Goal: Task Accomplishment & Management: Complete application form

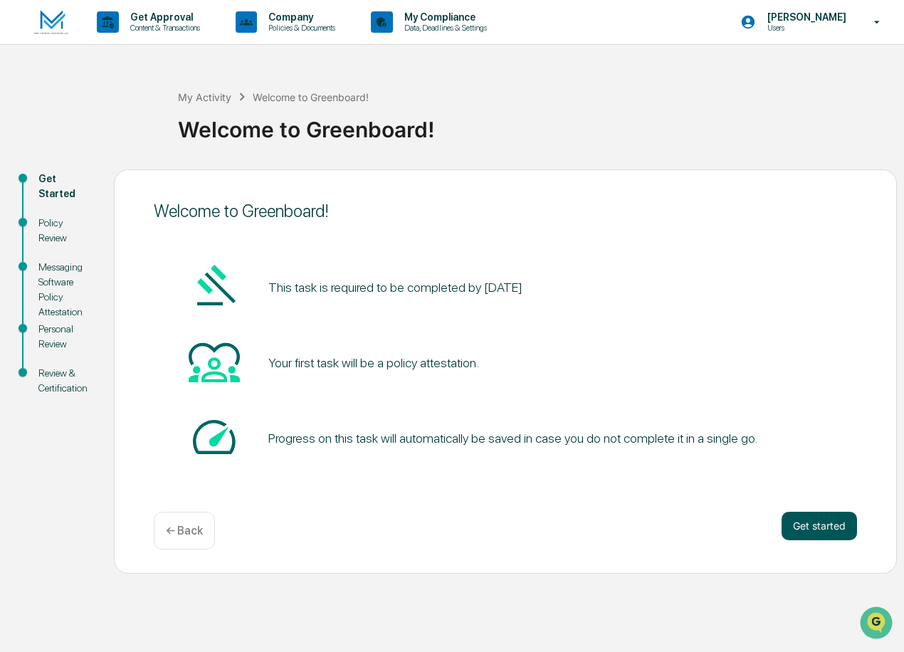
click at [804, 527] on button "Get started" at bounding box center [818, 526] width 75 height 28
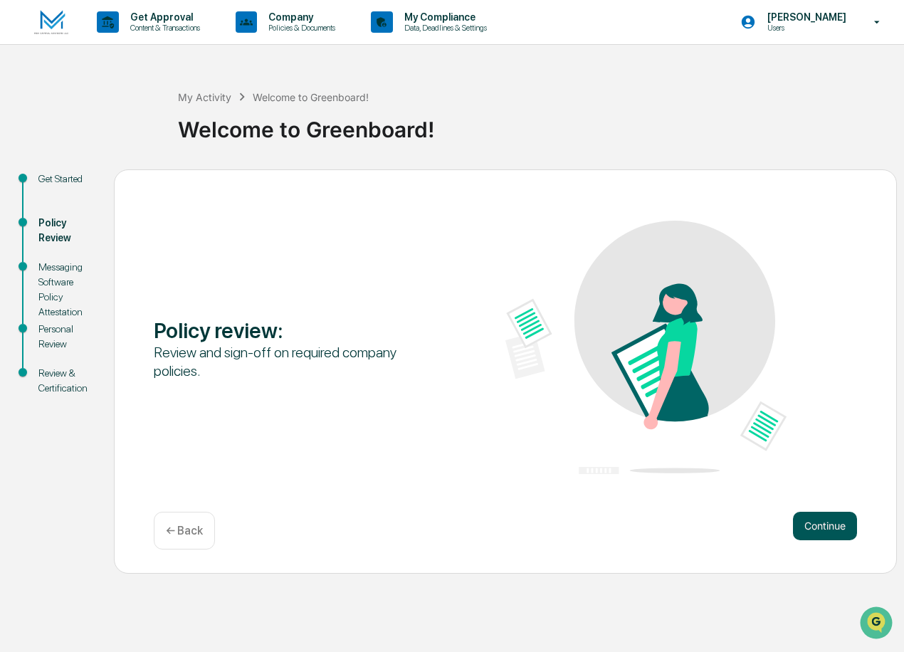
click at [824, 531] on button "Continue" at bounding box center [825, 526] width 64 height 28
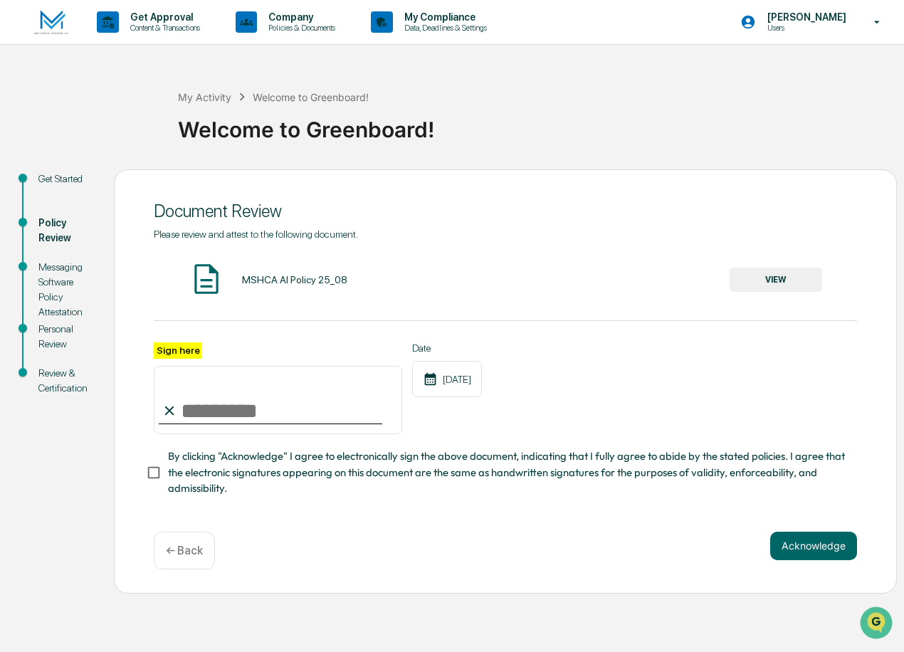
click at [742, 276] on button "VIEW" at bounding box center [775, 280] width 93 height 24
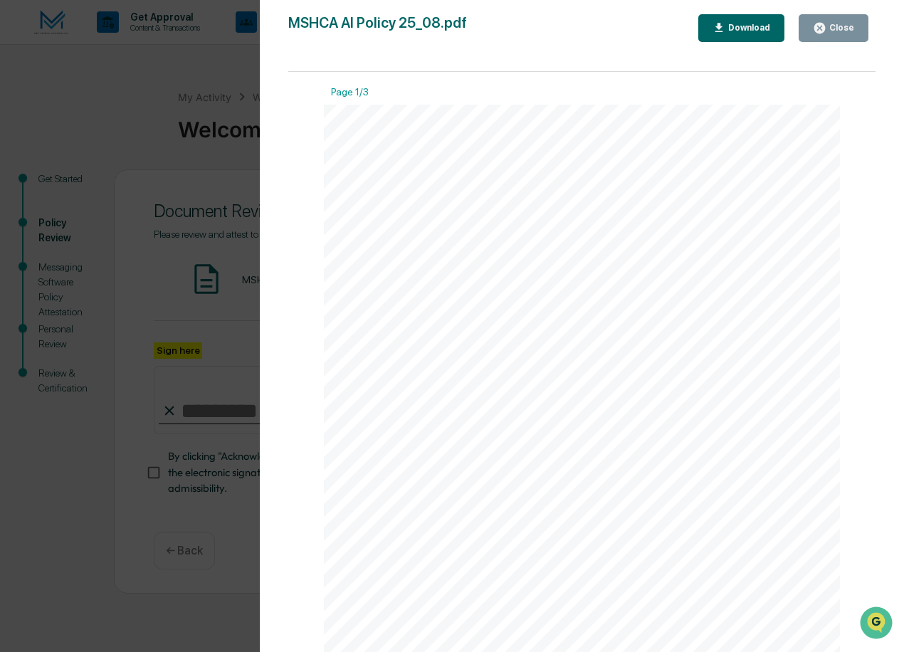
click at [848, 28] on div "Close" at bounding box center [840, 28] width 28 height 10
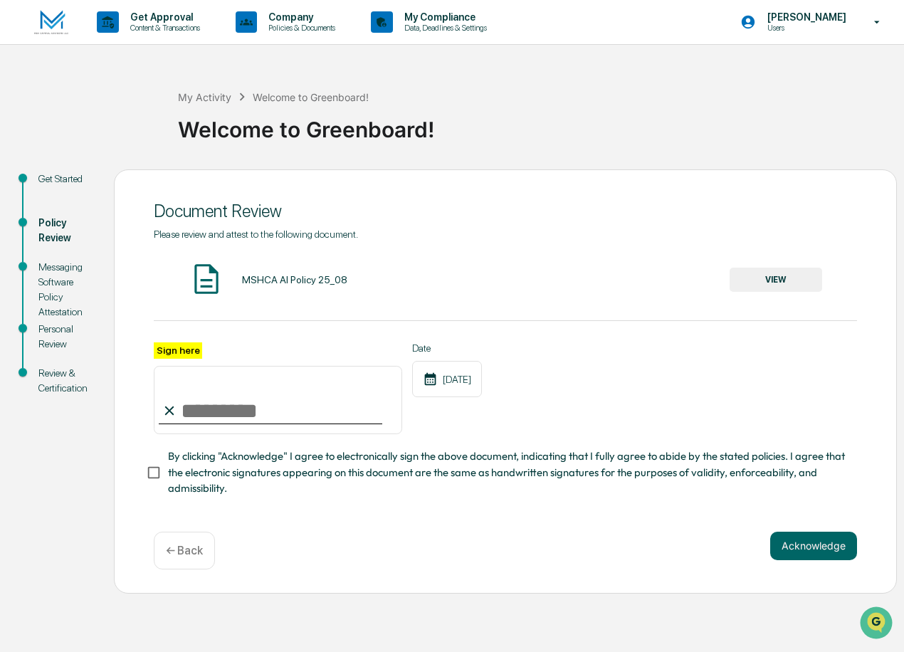
click at [288, 418] on input "Sign here" at bounding box center [278, 400] width 248 height 68
type input "**********"
click at [144, 472] on div "**********" at bounding box center [505, 381] width 783 height 424
click at [821, 546] on button "Acknowledge" at bounding box center [813, 546] width 87 height 28
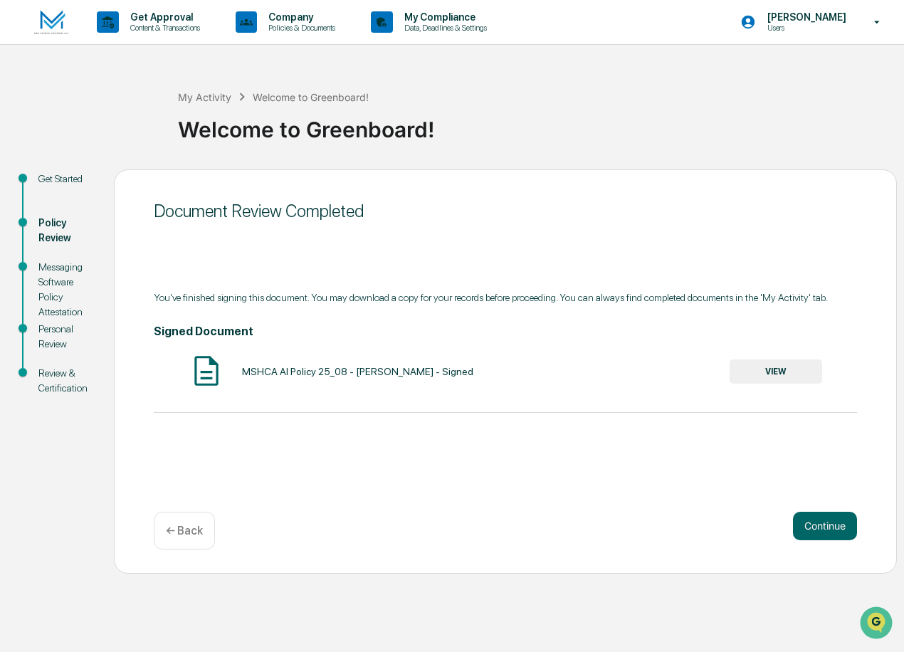
click at [794, 373] on button "VIEW" at bounding box center [775, 371] width 93 height 24
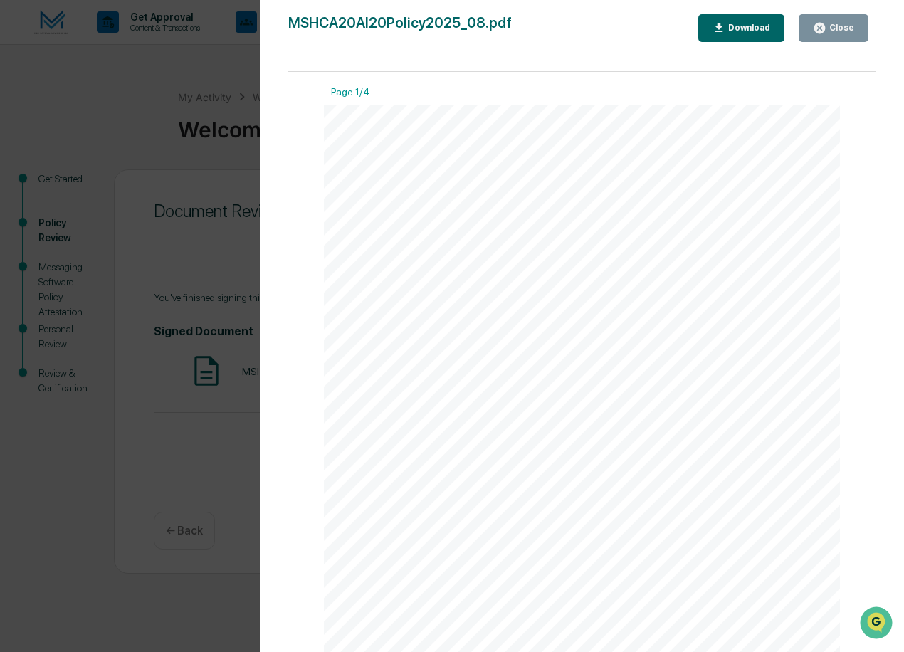
click at [831, 21] on div "Close" at bounding box center [833, 28] width 41 height 14
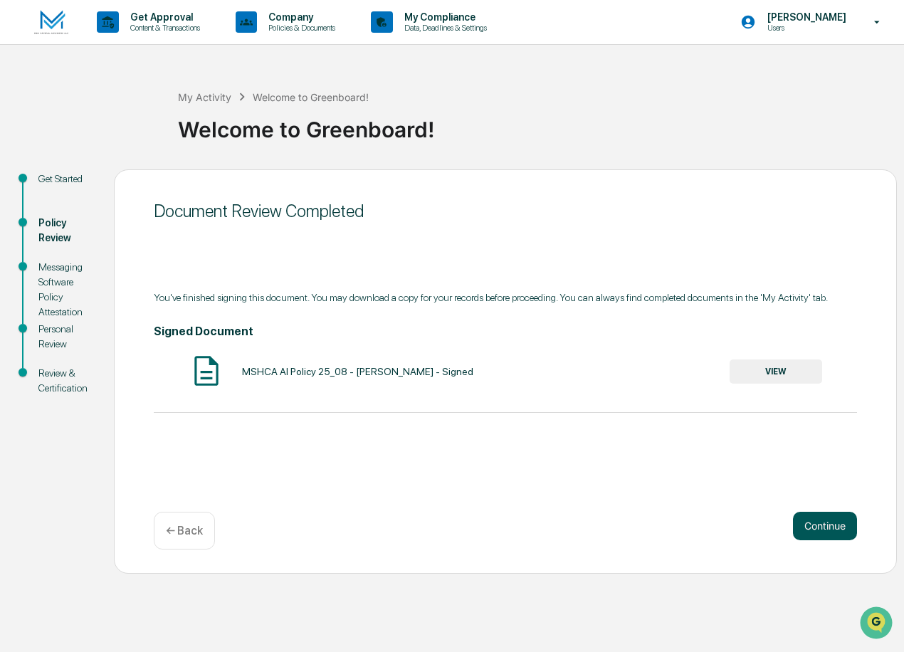
click at [839, 520] on button "Continue" at bounding box center [825, 526] width 64 height 28
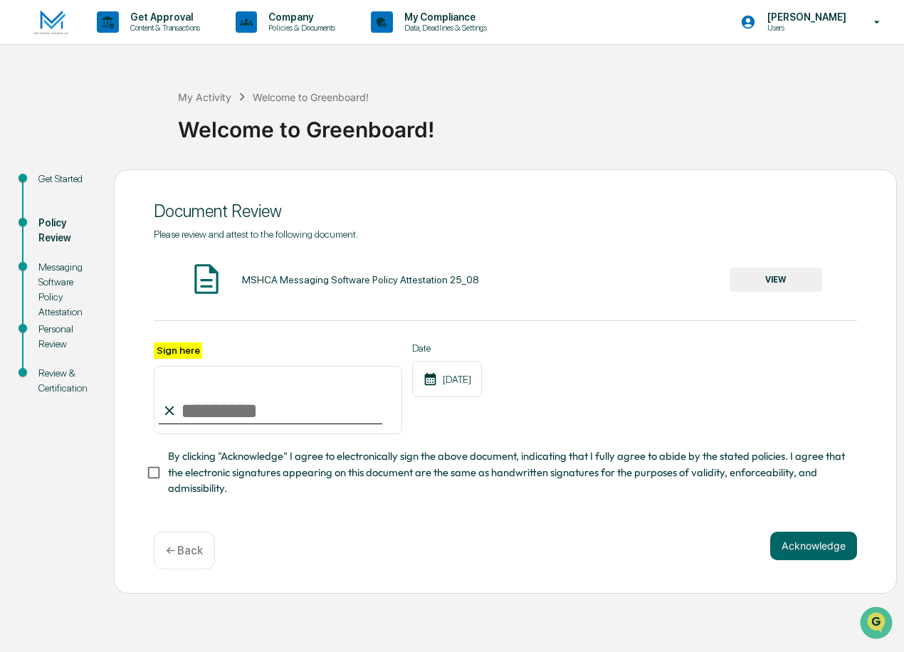
click at [281, 416] on input "Sign here" at bounding box center [278, 400] width 248 height 68
type input "**********"
click at [778, 286] on button "VIEW" at bounding box center [775, 280] width 93 height 24
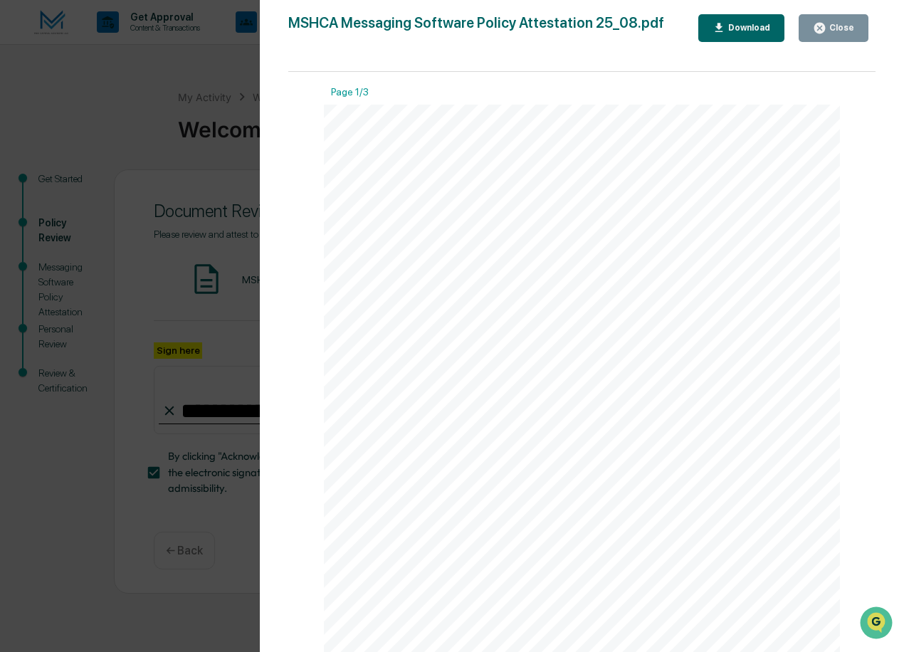
click at [838, 25] on div "Close" at bounding box center [840, 28] width 28 height 10
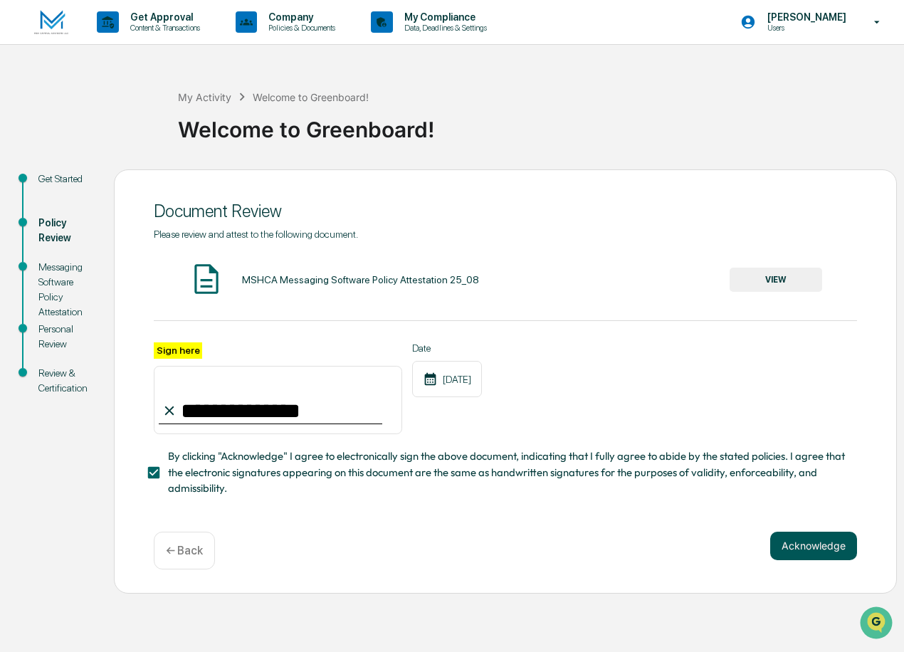
click at [819, 543] on button "Acknowledge" at bounding box center [813, 546] width 87 height 28
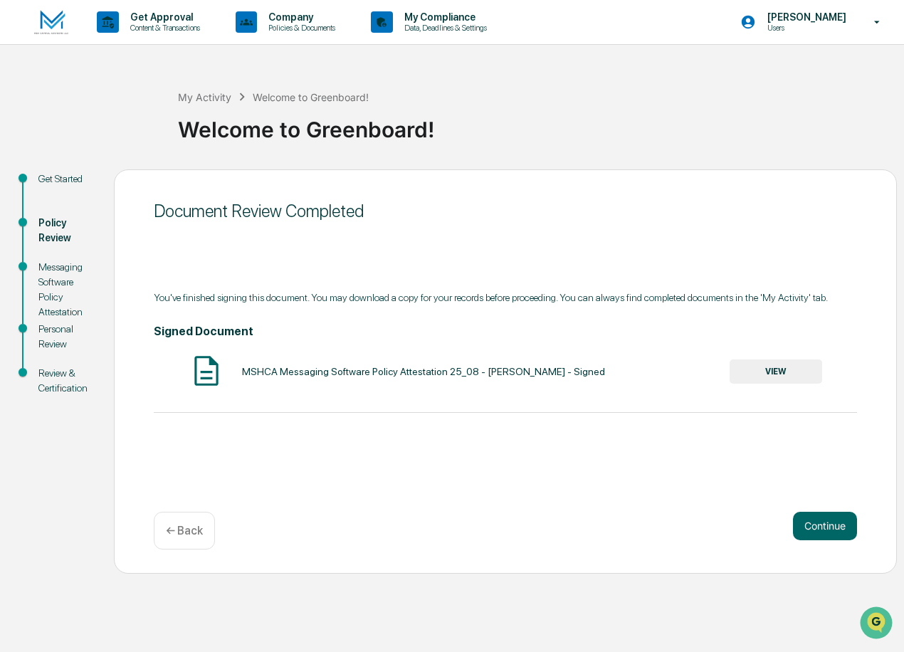
click at [789, 374] on button "VIEW" at bounding box center [775, 371] width 93 height 24
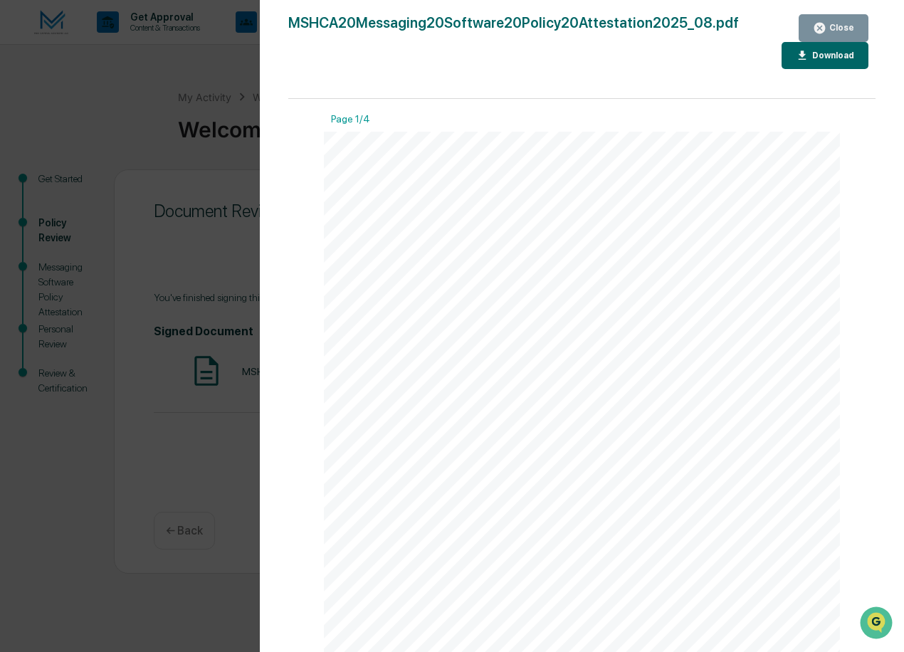
click at [834, 26] on div "Close" at bounding box center [840, 28] width 28 height 10
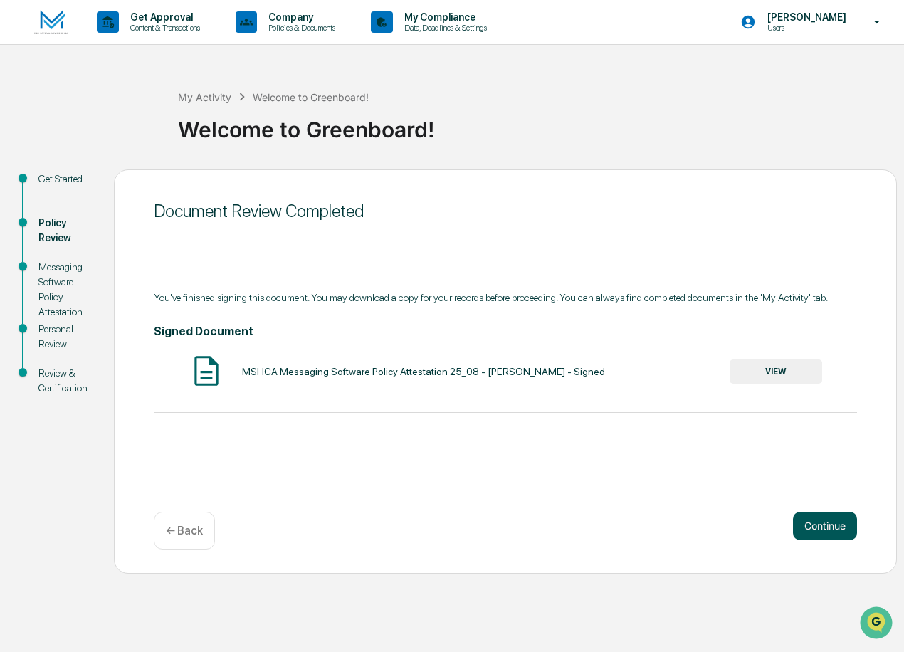
click at [834, 523] on button "Continue" at bounding box center [825, 526] width 64 height 28
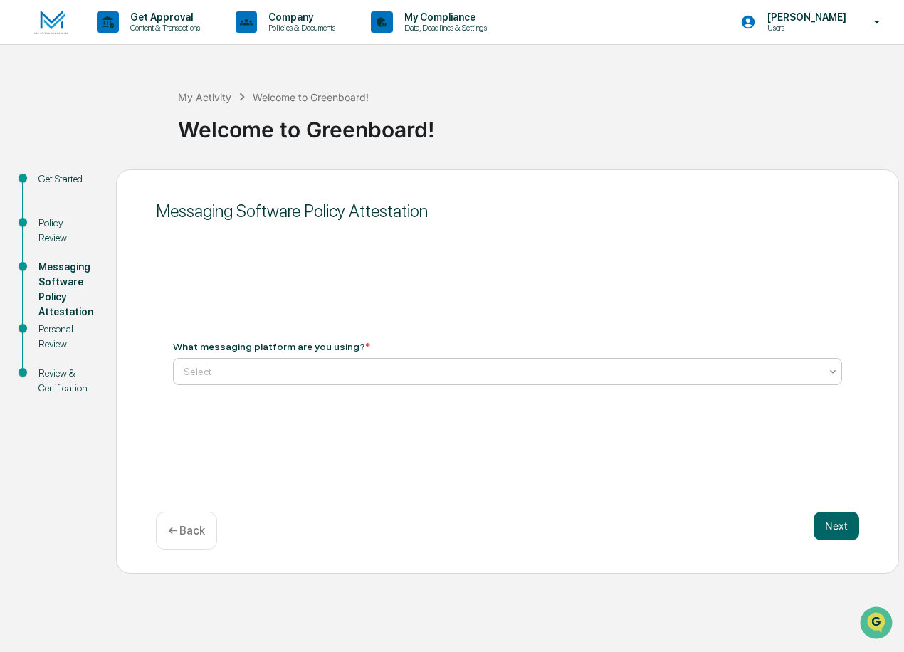
click at [821, 371] on div "Select" at bounding box center [502, 372] width 650 height 20
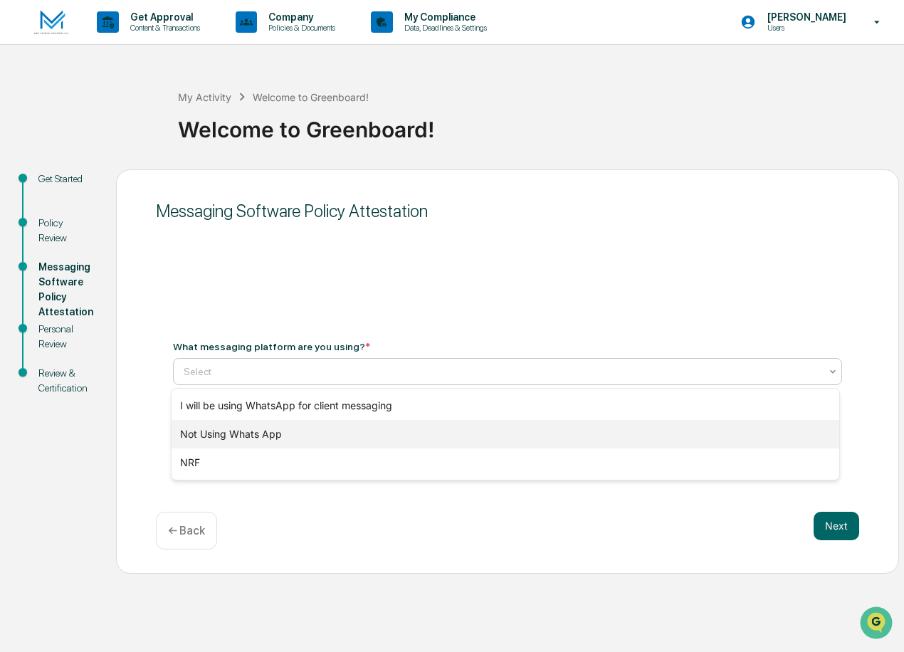
click at [315, 433] on div "Not Using Whats App" at bounding box center [506, 434] width 668 height 28
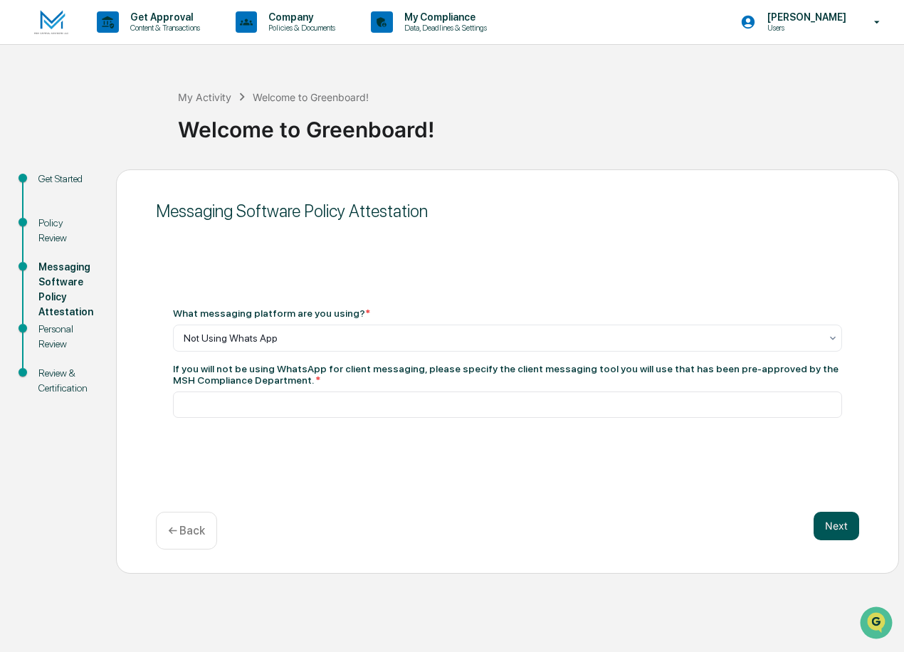
click at [849, 530] on button "Next" at bounding box center [836, 526] width 46 height 28
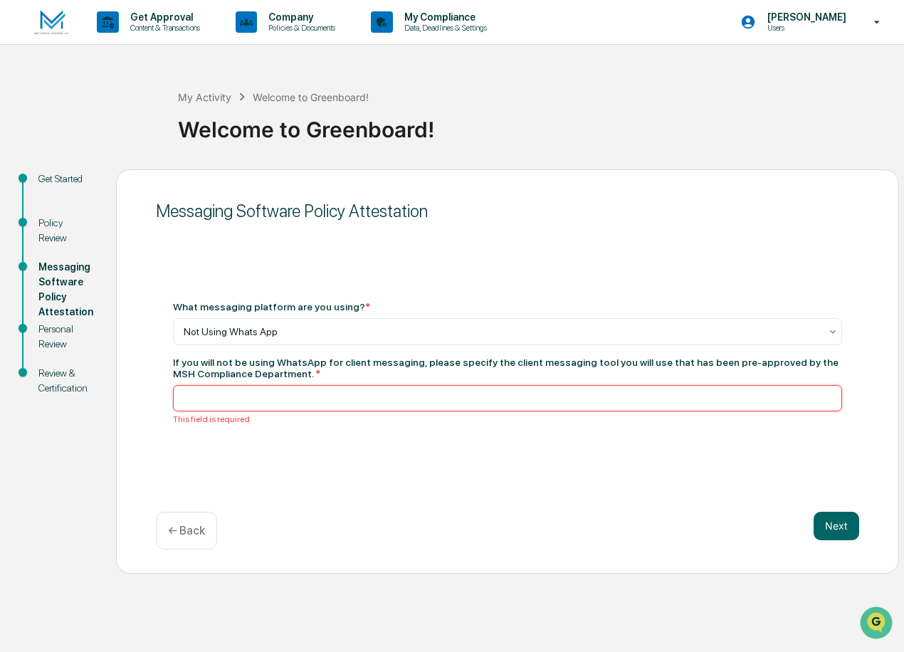
click at [510, 399] on input at bounding box center [507, 398] width 669 height 26
type input "**********"
click at [835, 520] on button "Next" at bounding box center [836, 526] width 46 height 28
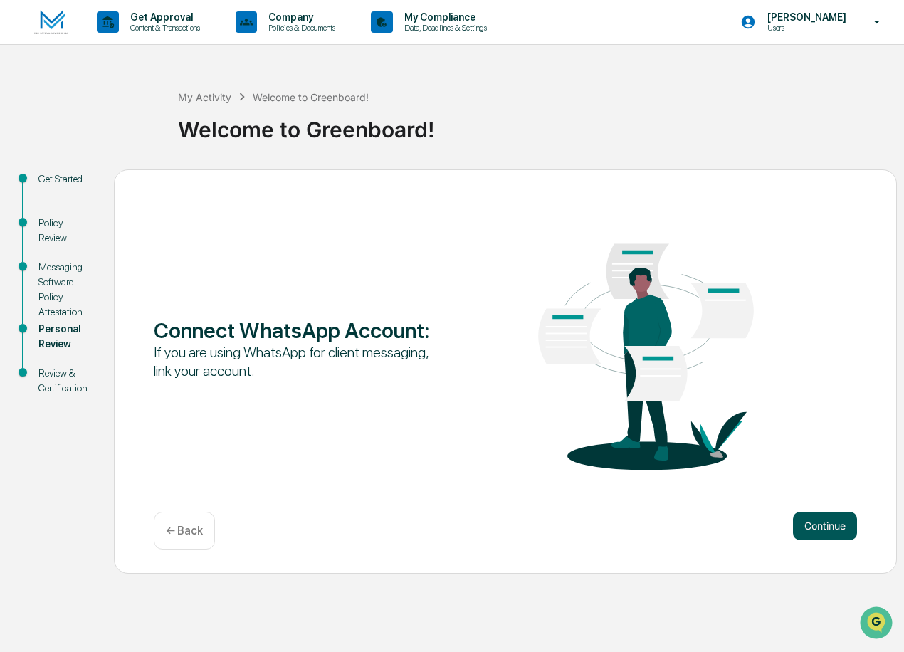
click at [841, 517] on button "Continue" at bounding box center [825, 526] width 64 height 28
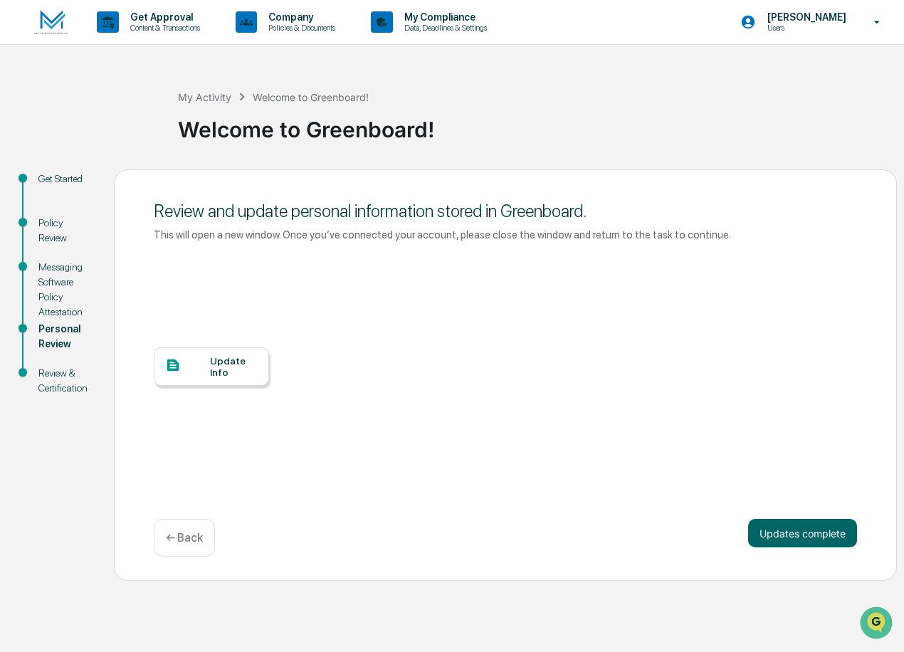
click at [241, 357] on div "Update Info" at bounding box center [234, 366] width 48 height 23
click at [802, 533] on button "Updates complete" at bounding box center [802, 533] width 109 height 28
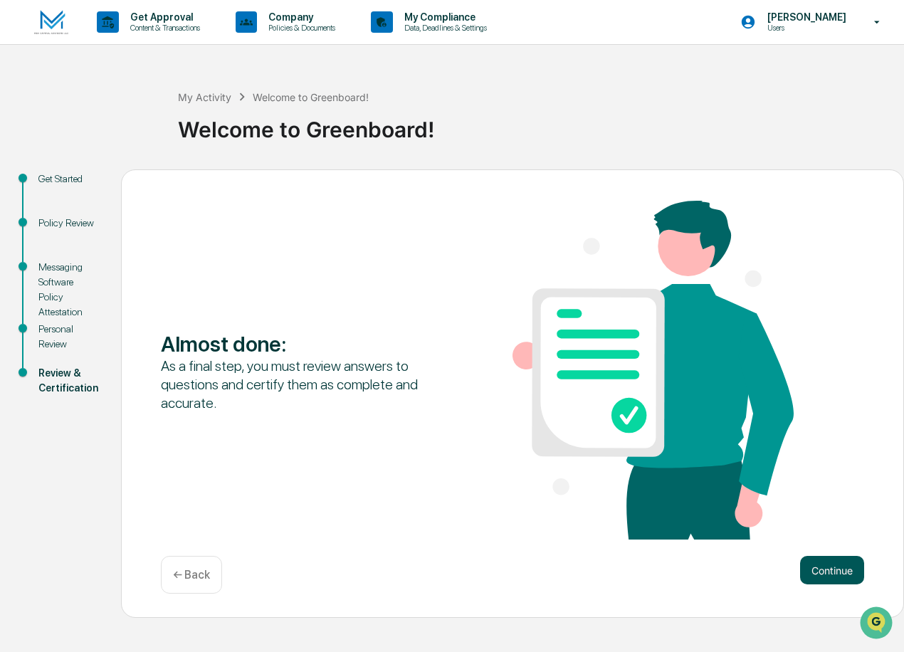
click at [825, 564] on button "Continue" at bounding box center [832, 570] width 64 height 28
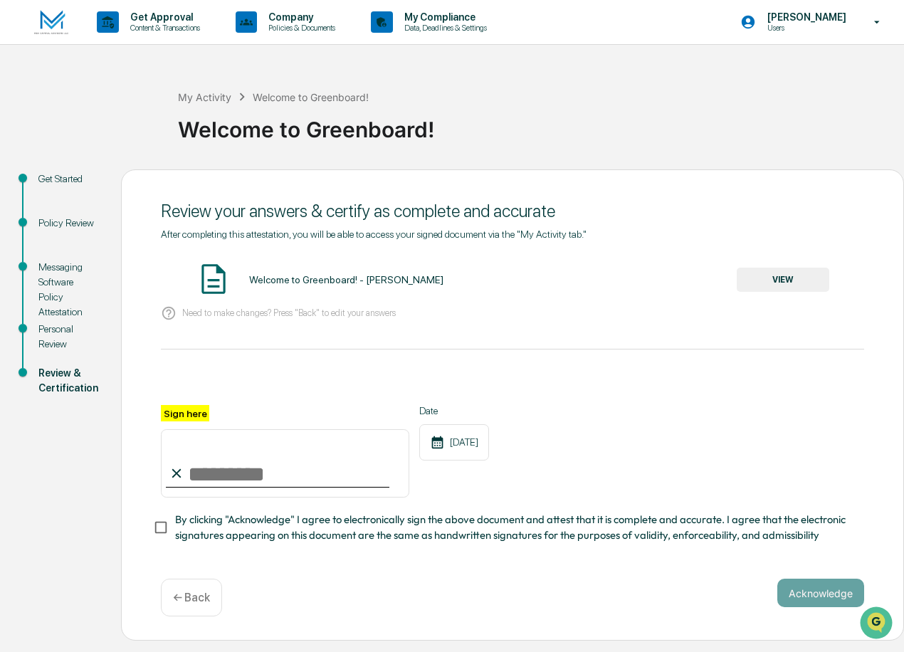
click at [784, 285] on button "VIEW" at bounding box center [783, 280] width 93 height 24
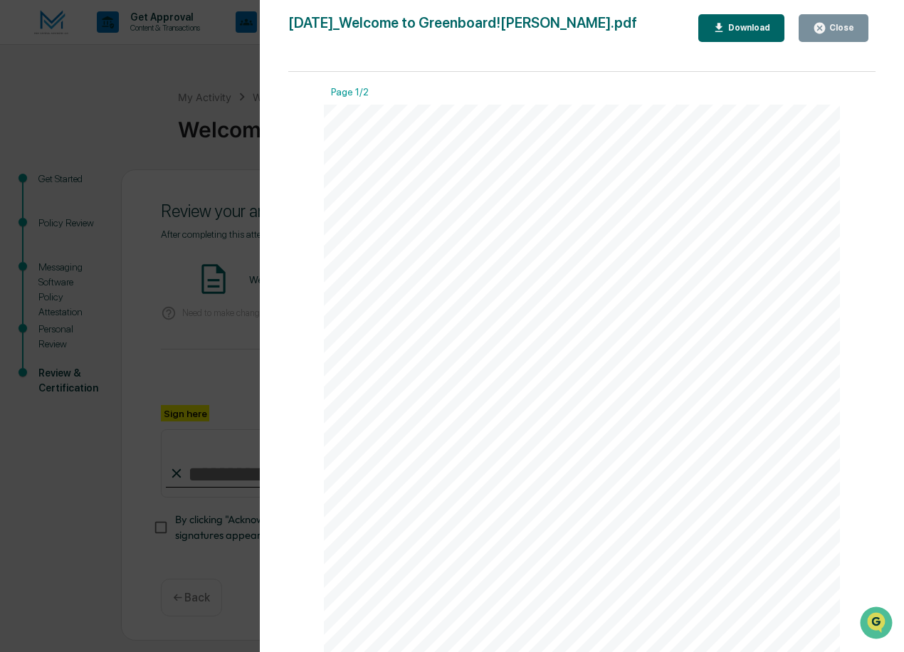
click at [840, 38] on button "Close" at bounding box center [834, 28] width 70 height 28
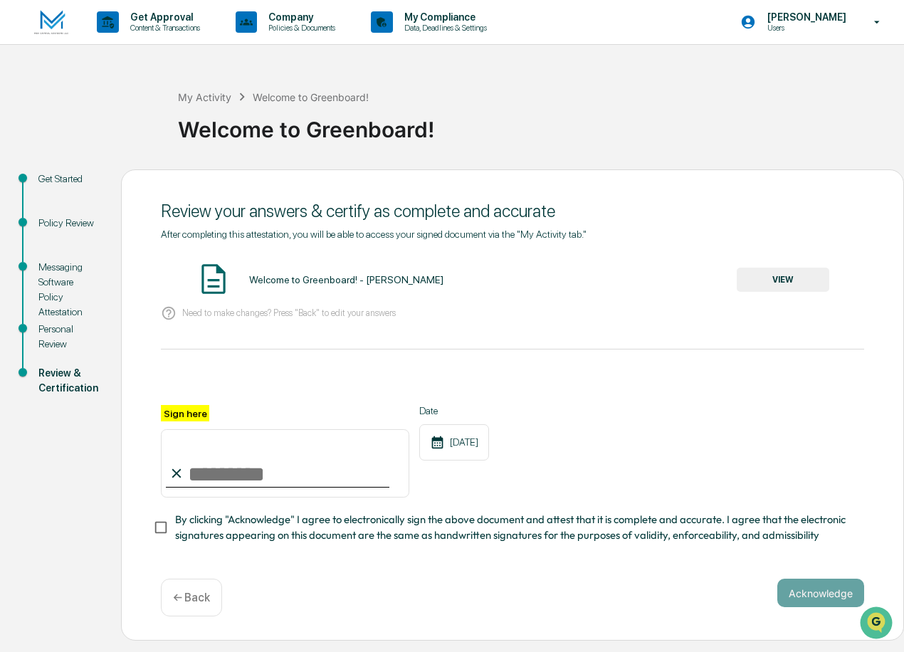
click at [241, 473] on input "Sign here" at bounding box center [285, 463] width 248 height 68
type input "**********"
click at [786, 594] on button "Acknowledge" at bounding box center [820, 593] width 87 height 28
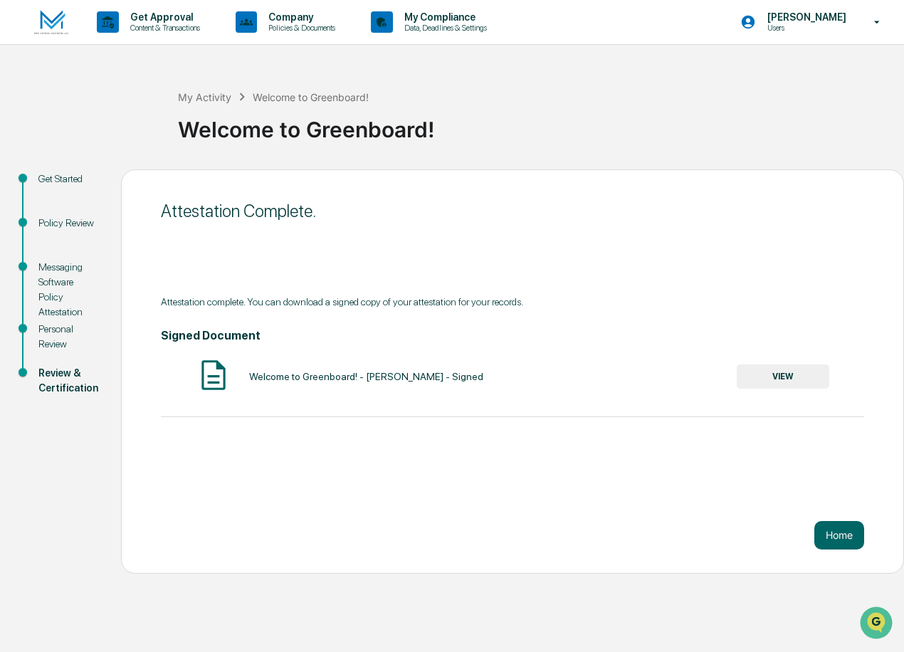
click at [761, 385] on button "VIEW" at bounding box center [783, 376] width 93 height 24
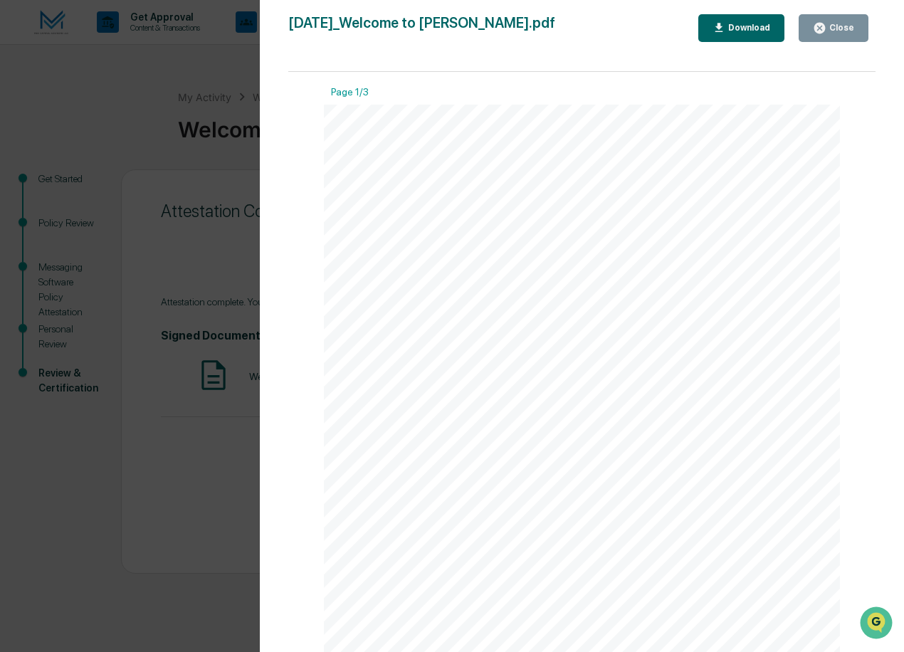
click at [831, 23] on div "Close" at bounding box center [840, 28] width 28 height 10
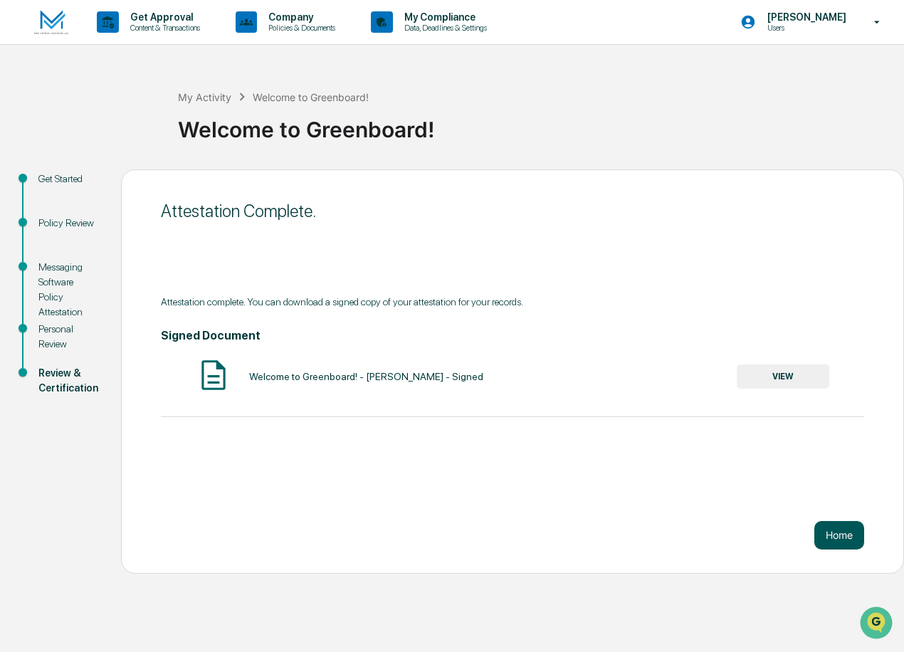
click at [833, 532] on button "Home" at bounding box center [839, 535] width 50 height 28
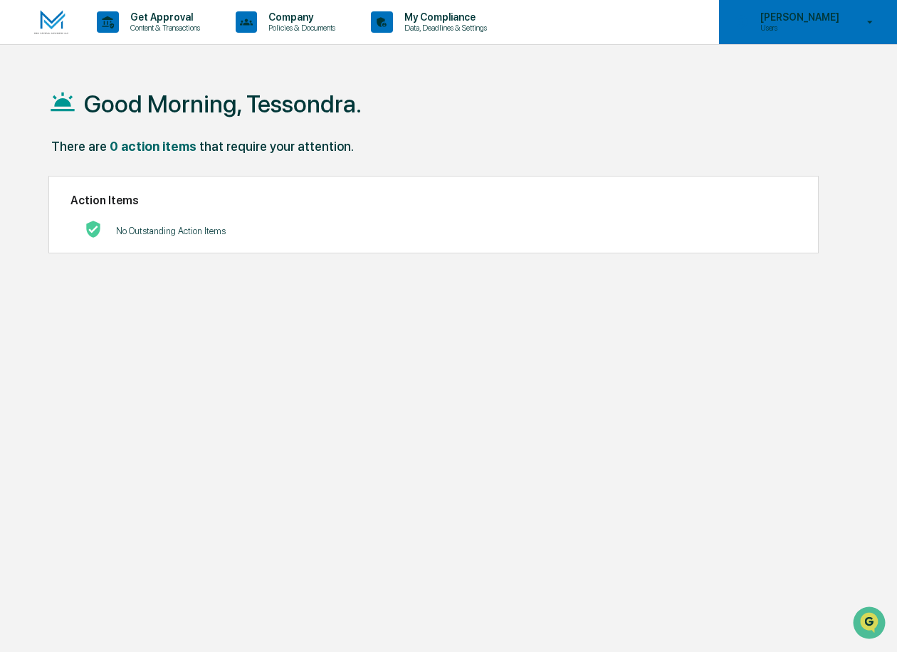
click at [793, 29] on p "Users" at bounding box center [798, 28] width 98 height 10
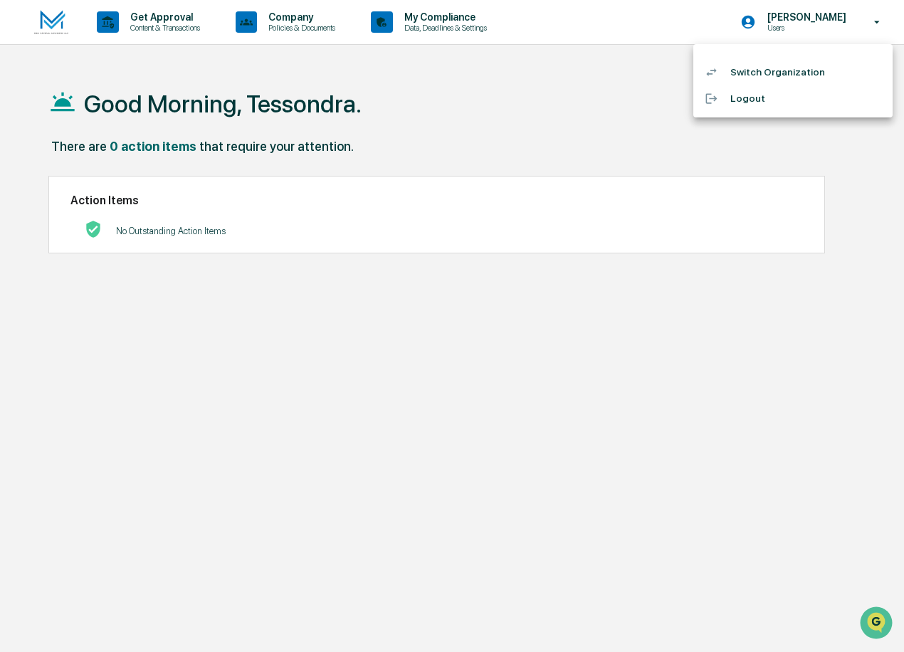
click at [747, 100] on li "Logout" at bounding box center [792, 98] width 199 height 26
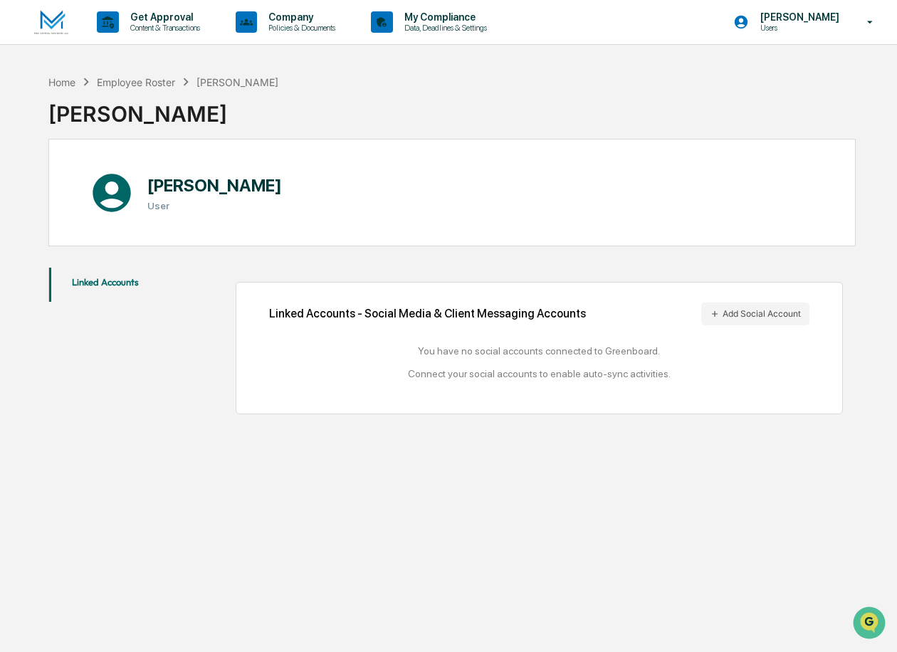
click at [759, 482] on div "Home Employee Roster Tessondra [PERSON_NAME] Tessondra [PERSON_NAME] Tessondra …" at bounding box center [452, 394] width 850 height 652
click at [520, 353] on div "You have no social accounts connected to Greenboard. Connect your social accoun…" at bounding box center [539, 362] width 540 height 34
click at [495, 381] on div "Linked Accounts - Social Media & Client Messaging Accounts Add Social Account Y…" at bounding box center [539, 347] width 540 height 91
click at [551, 345] on div "You have no social accounts connected to Greenboard. Connect your social accoun…" at bounding box center [539, 362] width 540 height 34
